Goal: Transaction & Acquisition: Book appointment/travel/reservation

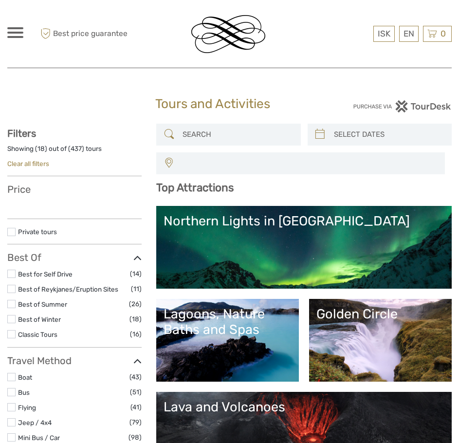
select select
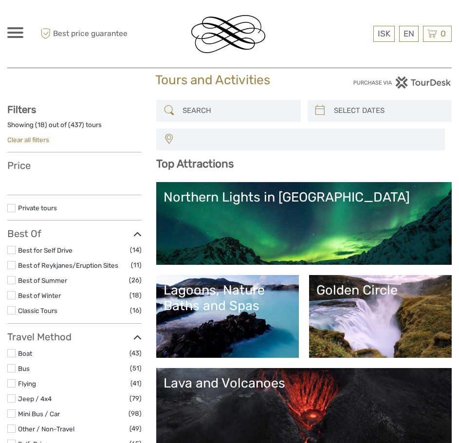
select select
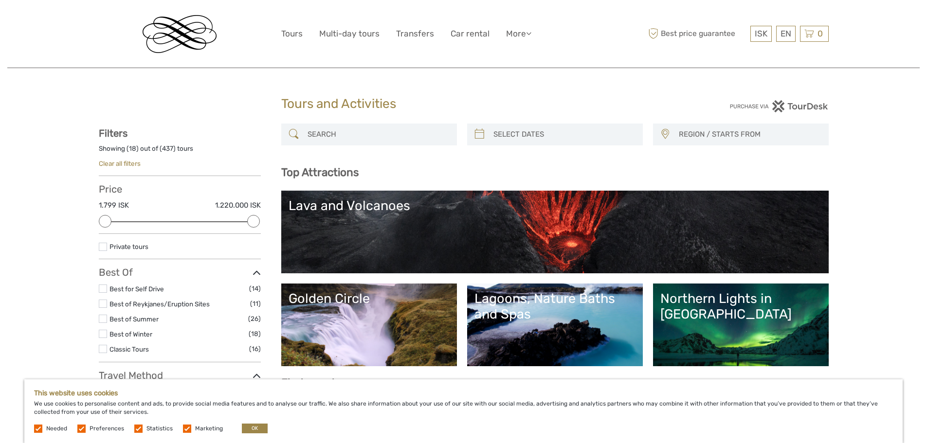
scroll to position [179, 0]
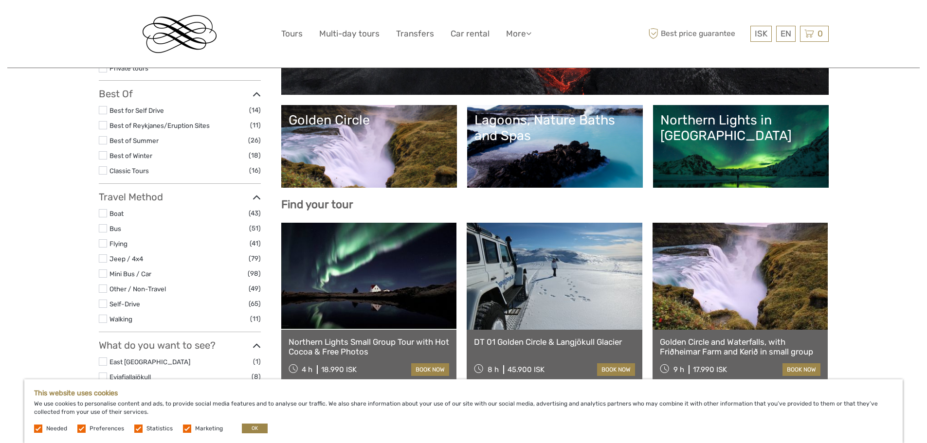
click at [104, 108] on label at bounding box center [103, 110] width 8 height 8
click at [0, 0] on input "checkbox" at bounding box center [0, 0] width 0 height 0
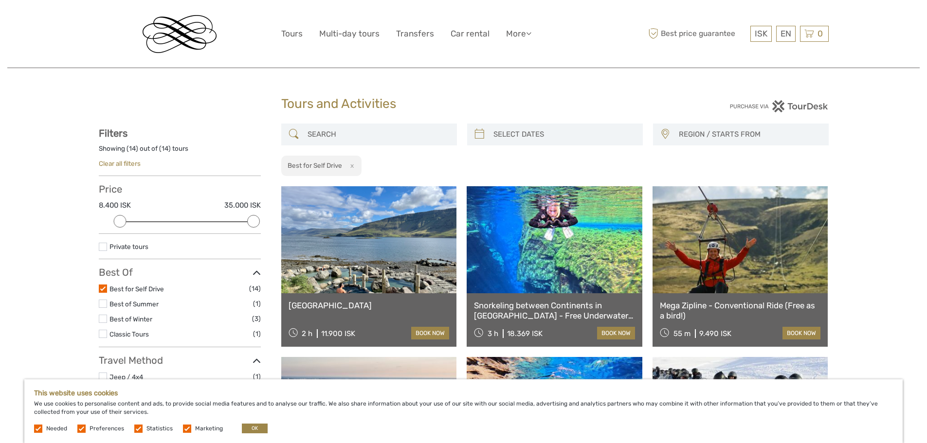
click at [425, 14] on div "ISK ISK € $ £ EN English Español Deutsch Tours Multi-day tours Transfers Car re…" at bounding box center [463, 33] width 365 height 53
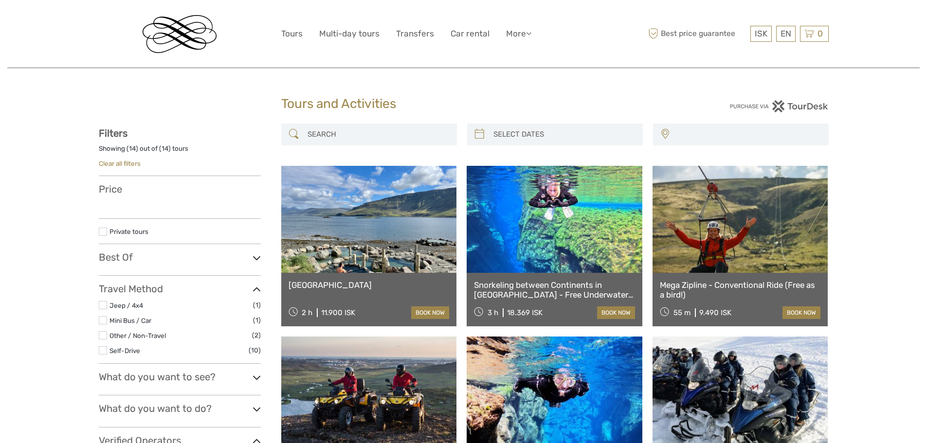
select select
